Goal: Obtain resource: Download file/media

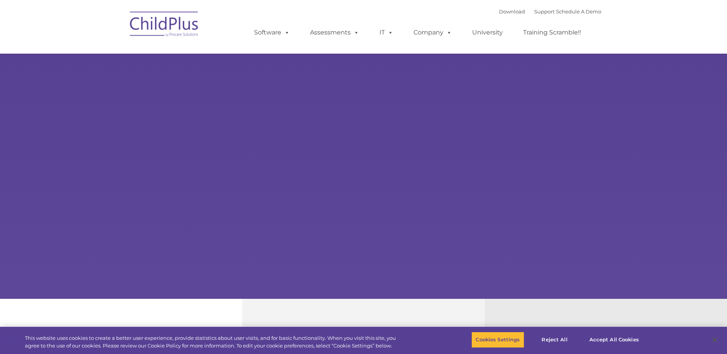
select select "MEDIUM"
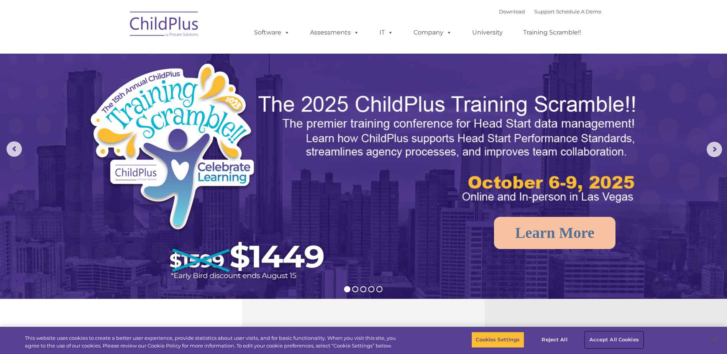
click at [601, 340] on button "Accept All Cookies" at bounding box center [614, 340] width 58 height 16
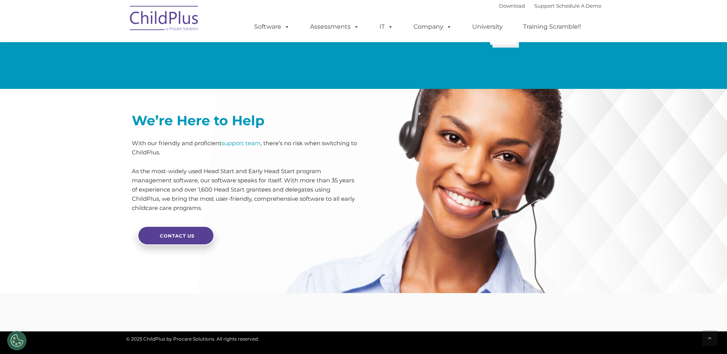
scroll to position [1814, 0]
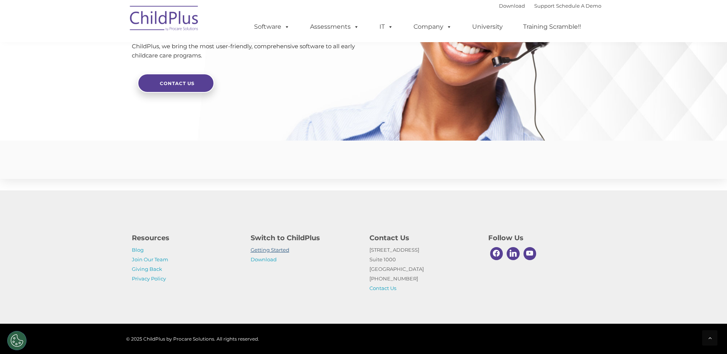
click at [272, 250] on link "Getting Started" at bounding box center [269, 250] width 39 height 6
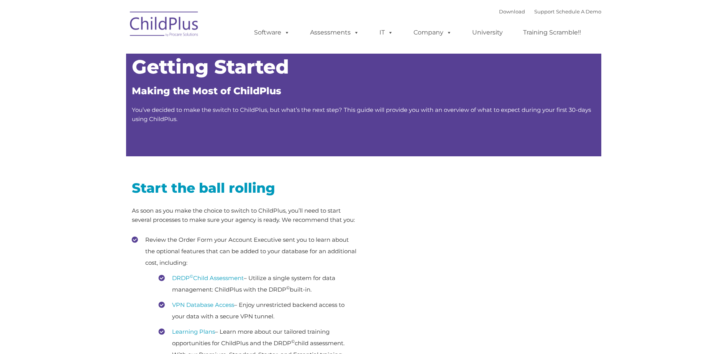
type input ""
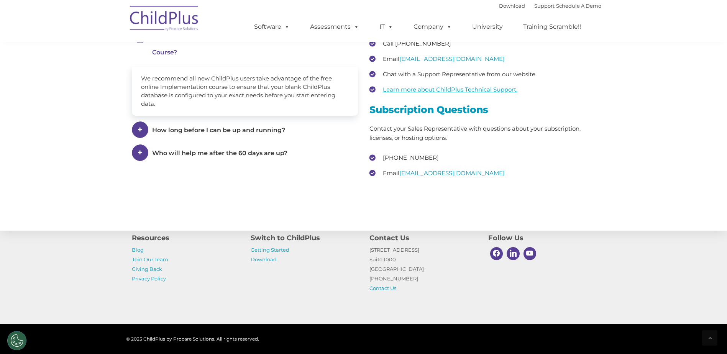
scroll to position [1135, 0]
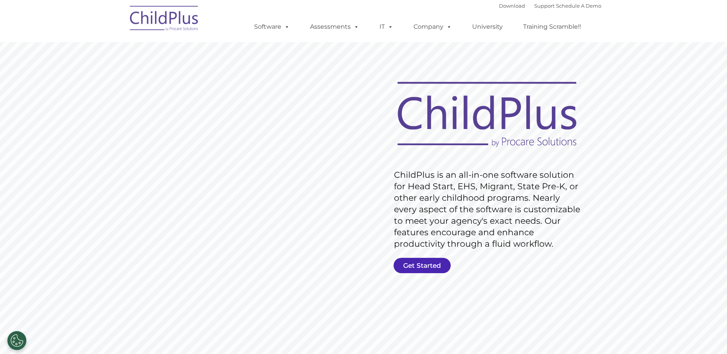
click at [429, 268] on link "Get Started" at bounding box center [421, 265] width 57 height 15
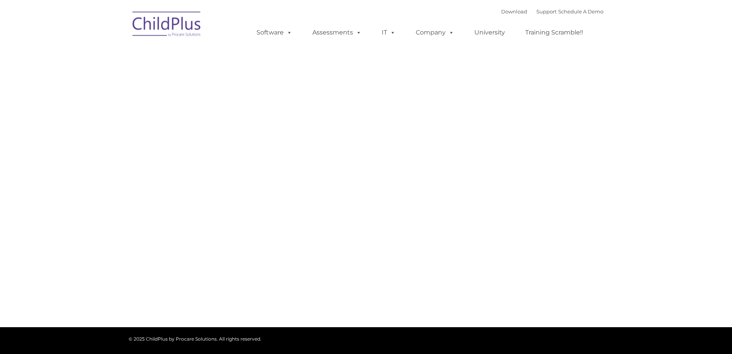
type input ""
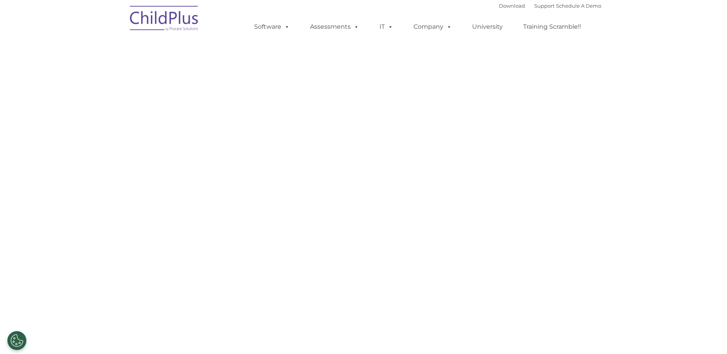
select select "MEDIUM"
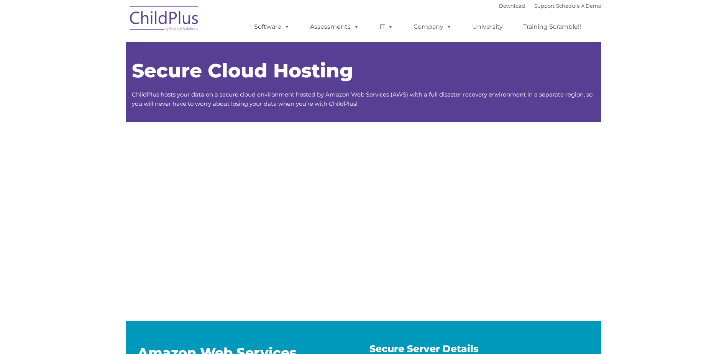
type input ""
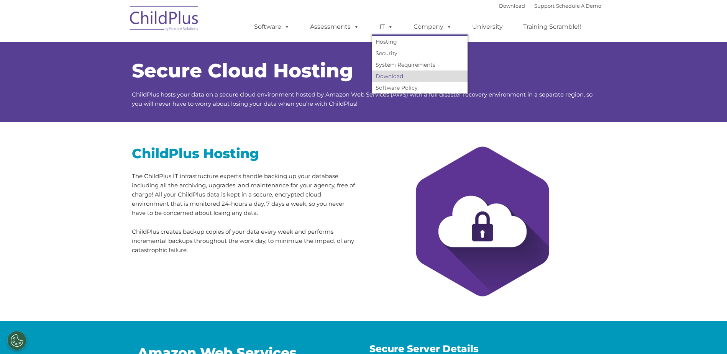
click at [387, 75] on link "Download" at bounding box center [420, 75] width 96 height 11
